Goal: Information Seeking & Learning: Learn about a topic

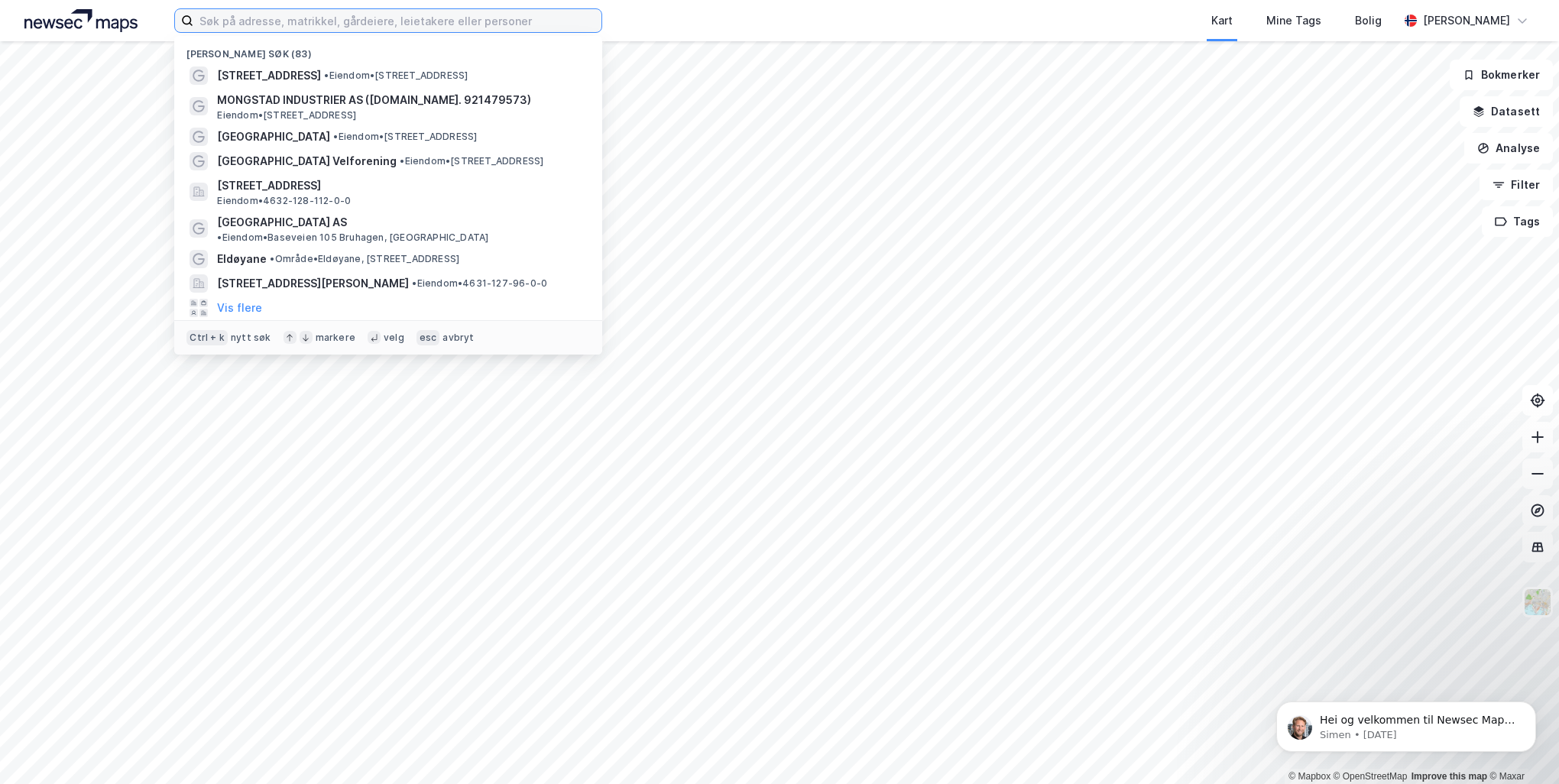
click at [382, 21] on input at bounding box center [398, 20] width 408 height 23
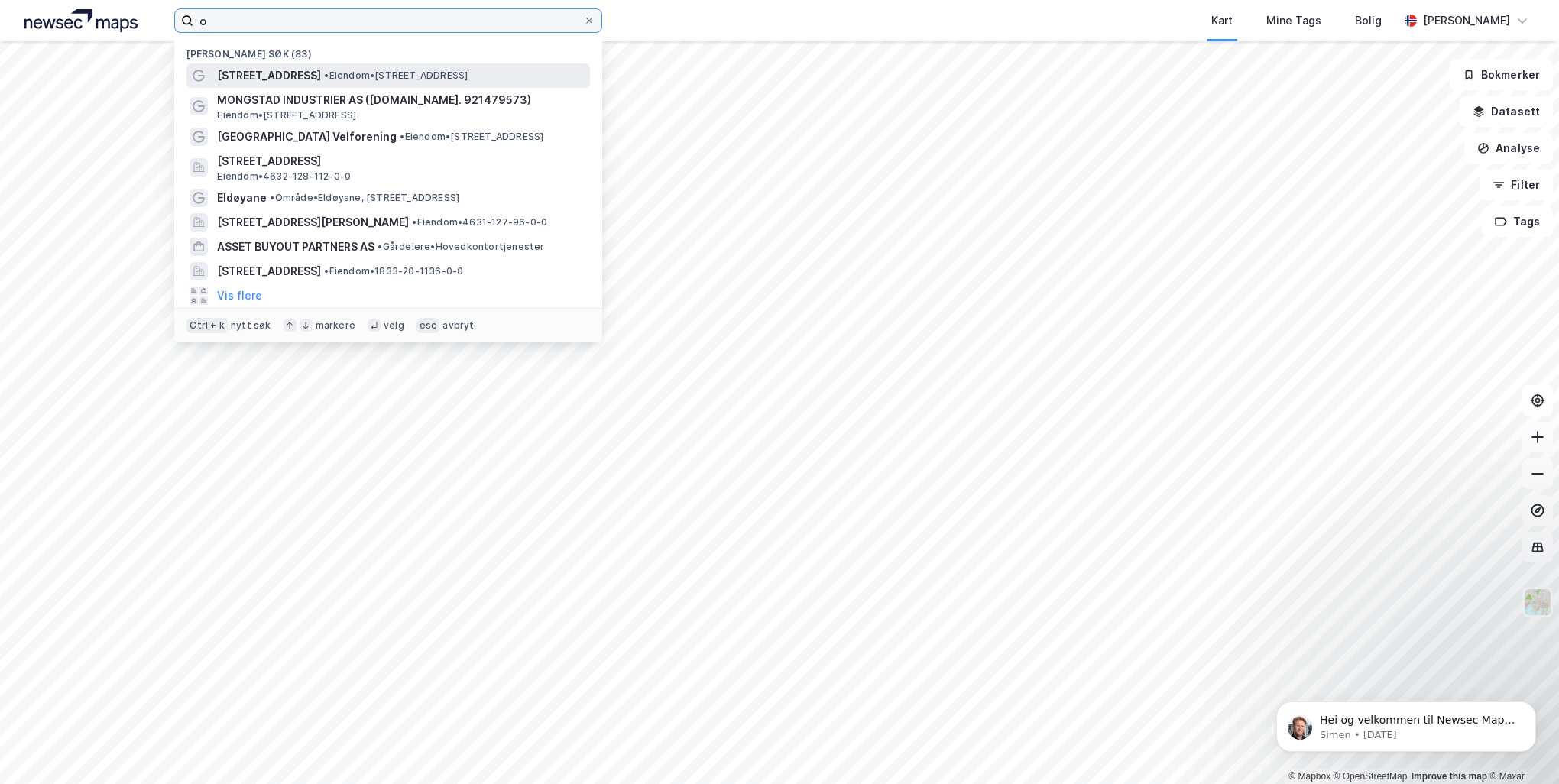
type input "o"
click at [382, 74] on span "• Eiendom • [STREET_ADDRESS]" at bounding box center [396, 75] width 144 height 12
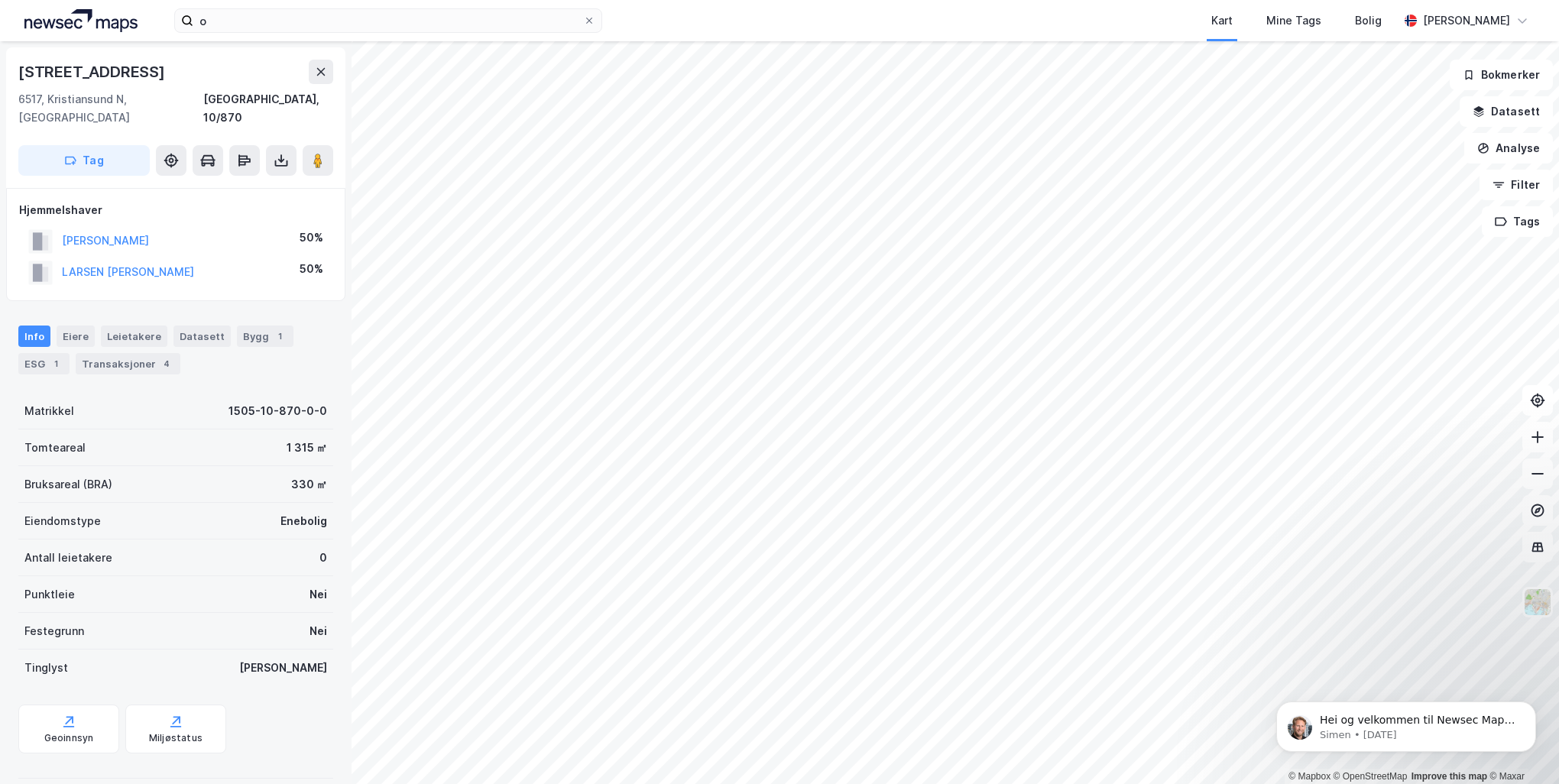
click at [801, 0] on html "o Kart Mine Tags Bolig [PERSON_NAME] © Mapbox © OpenStreetMap Improve this map …" at bounding box center [779, 392] width 1559 height 784
